Goal: Task Accomplishment & Management: Use online tool/utility

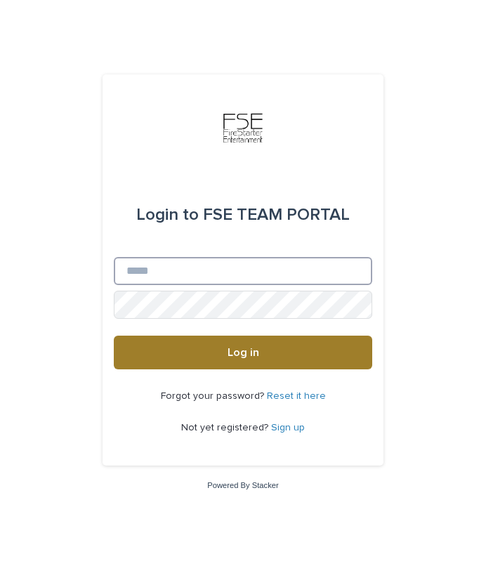
type input "**********"
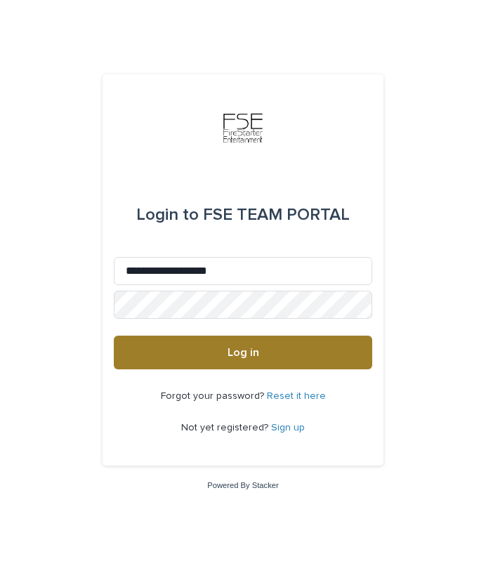
click at [259, 354] on button "Log in" at bounding box center [243, 353] width 259 height 34
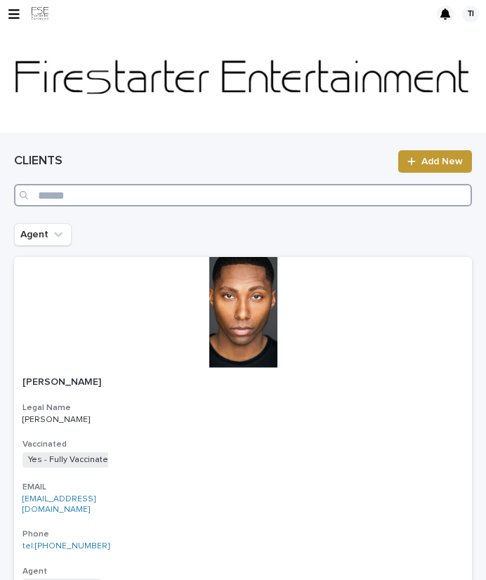
click at [96, 195] on input "Search" at bounding box center [243, 195] width 458 height 22
